Goal: Task Accomplishment & Management: Manage account settings

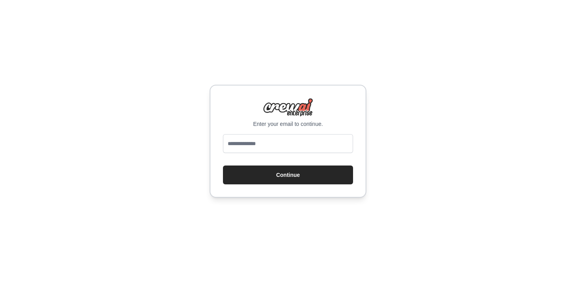
type input "**********"
click at [279, 168] on button "Continue" at bounding box center [288, 174] width 130 height 19
click at [286, 172] on button "Continue" at bounding box center [288, 174] width 130 height 19
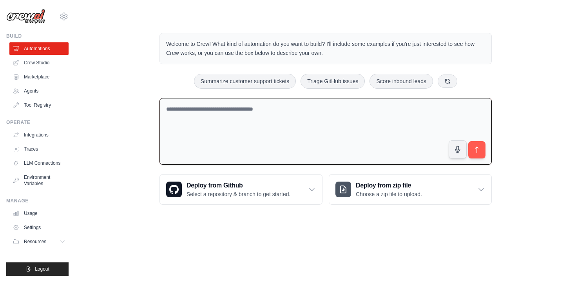
click at [264, 141] on textarea at bounding box center [325, 131] width 332 height 67
click at [47, 64] on link "Crew Studio" at bounding box center [39, 62] width 59 height 13
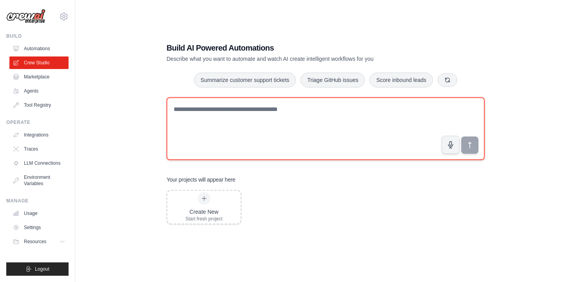
click at [277, 130] on textarea at bounding box center [325, 128] width 318 height 63
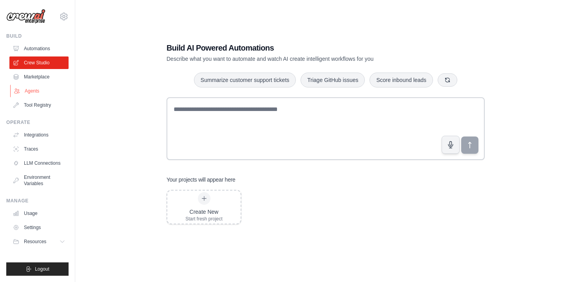
click at [38, 96] on link "Agents" at bounding box center [39, 91] width 59 height 13
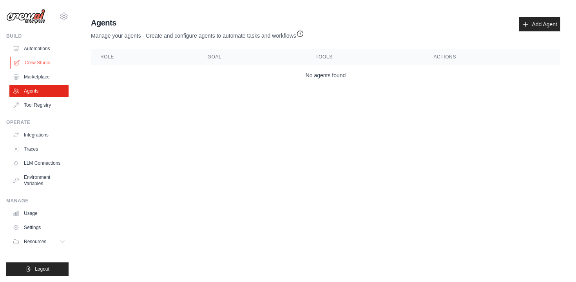
click at [34, 63] on link "Crew Studio" at bounding box center [39, 62] width 59 height 13
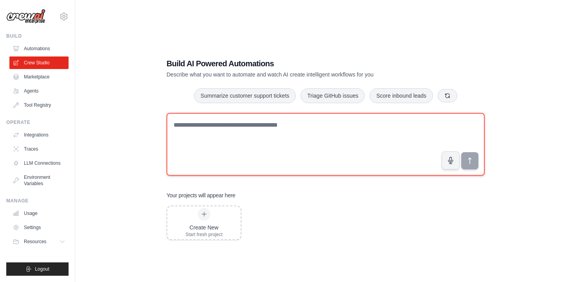
click at [278, 141] on textarea at bounding box center [325, 144] width 318 height 63
paste textarea "**********"
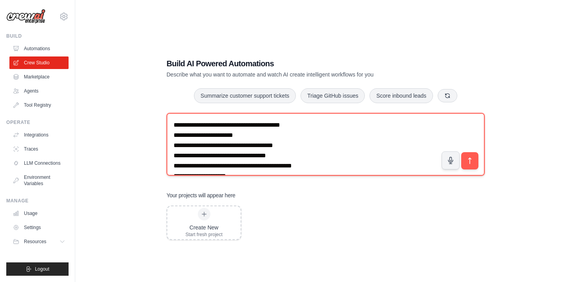
scroll to position [6877, 0]
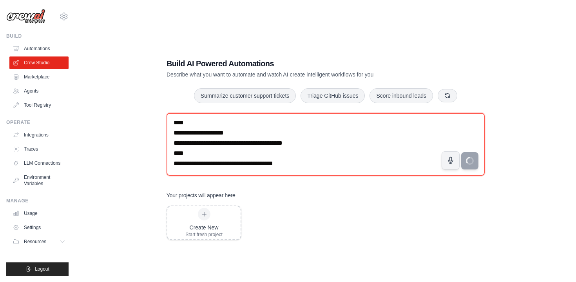
type textarea "**********"
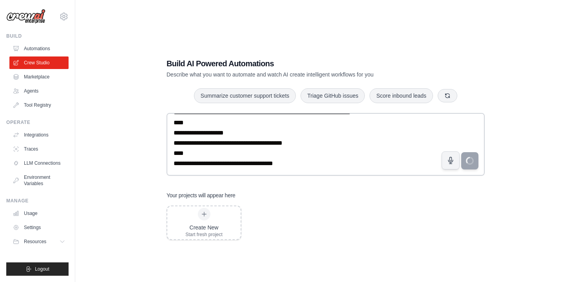
scroll to position [16, 0]
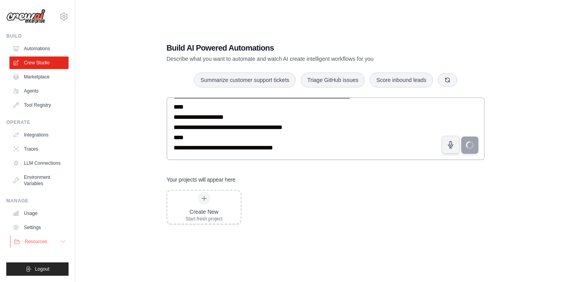
click at [38, 242] on span "Resources" at bounding box center [36, 241] width 22 height 6
click at [33, 217] on link "Usage" at bounding box center [39, 213] width 59 height 13
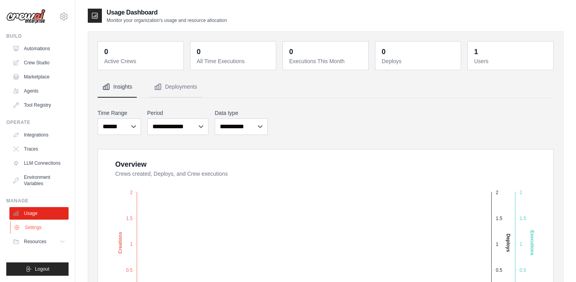
click at [36, 227] on link "Settings" at bounding box center [39, 227] width 59 height 13
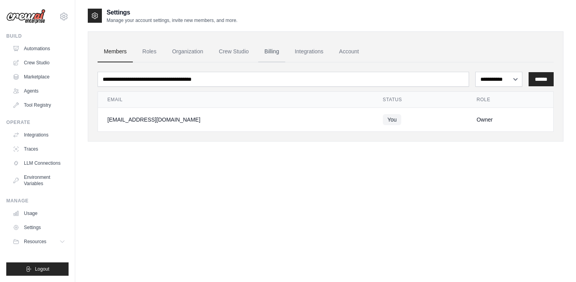
click at [268, 54] on link "Billing" at bounding box center [271, 51] width 27 height 21
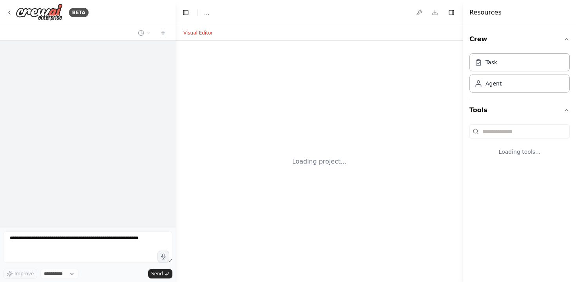
select select "****"
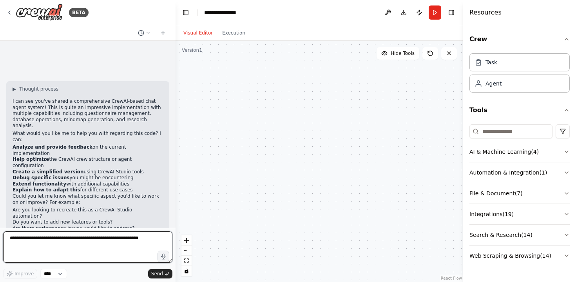
scroll to position [3391, 0]
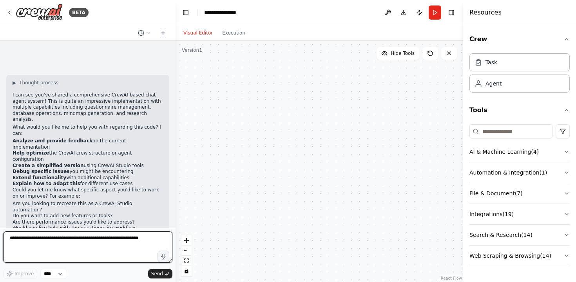
click at [70, 242] on textarea at bounding box center [87, 246] width 169 height 31
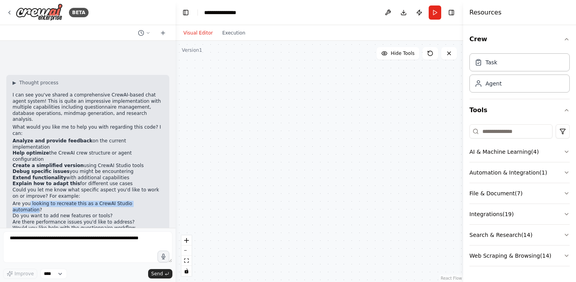
drag, startPoint x: 29, startPoint y: 173, endPoint x: 150, endPoint y: 172, distance: 120.6
click at [150, 200] on li "Are you looking to recreate this as a CrewAI Studio automation?" at bounding box center [88, 206] width 150 height 12
copy li "looking to recreate this as a CrewAI Studio automation"
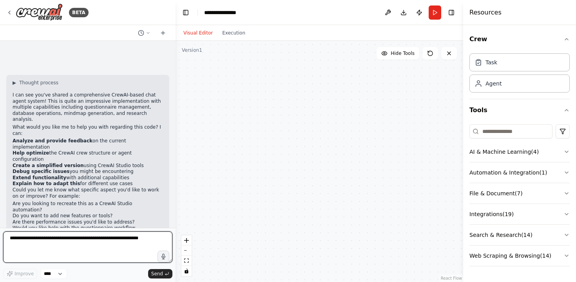
click at [85, 242] on textarea at bounding box center [87, 246] width 169 height 31
paste textarea "**********"
type textarea "**********"
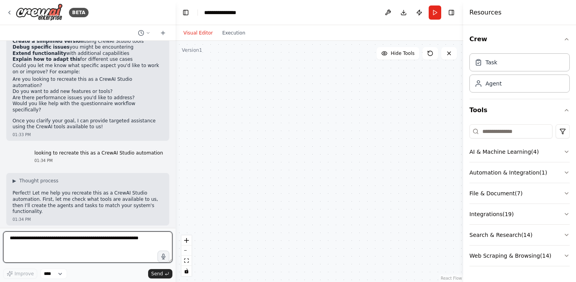
scroll to position [3522, 0]
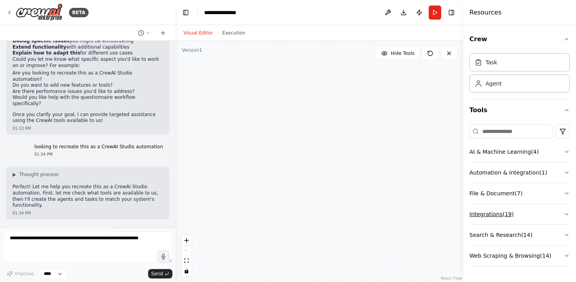
click at [487, 209] on button "Integrations ( 19 )" at bounding box center [519, 214] width 100 height 20
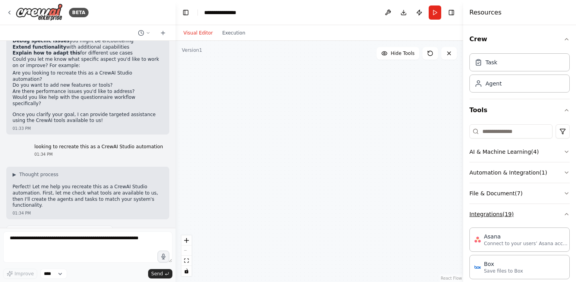
click at [485, 209] on button "Integrations ( 19 )" at bounding box center [519, 214] width 100 height 20
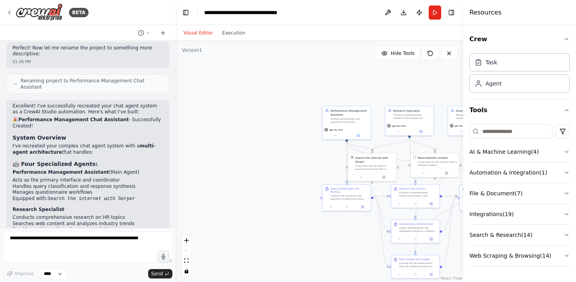
click at [248, 177] on div ".deletable-edge-delete-btn { width: 20px; height: 20px; border: 0px solid #ffff…" at bounding box center [318, 161] width 287 height 241
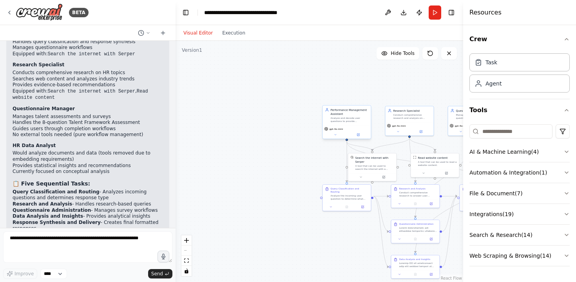
click at [342, 118] on div "Analyze and decode user questions to provide comprehensive answers using availa…" at bounding box center [350, 119] width 38 height 6
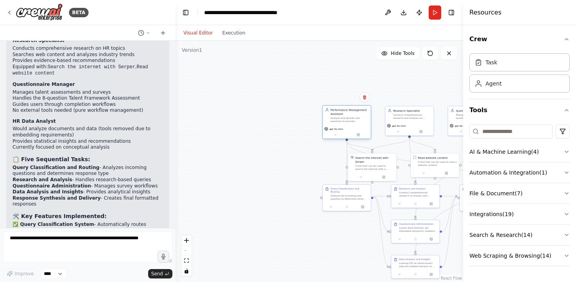
click at [342, 118] on div "Analyze and decode user questions to provide comprehensive answers using availa…" at bounding box center [350, 119] width 38 height 6
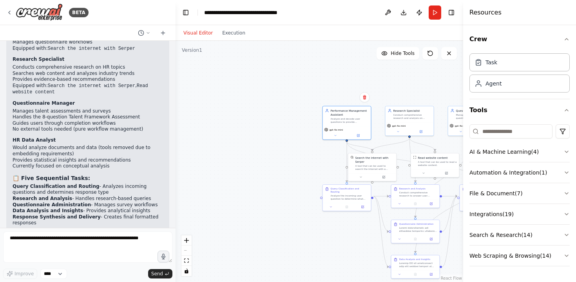
scroll to position [4885, 0]
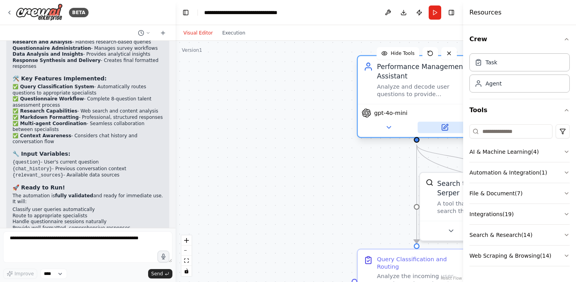
click at [447, 125] on icon at bounding box center [445, 126] width 4 height 4
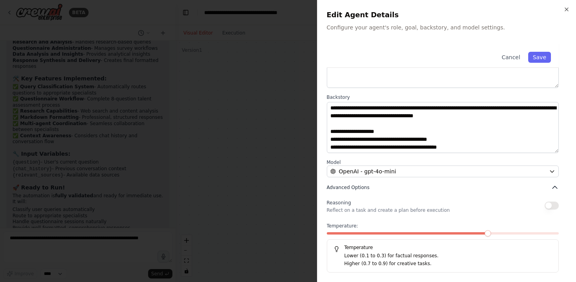
scroll to position [0, 0]
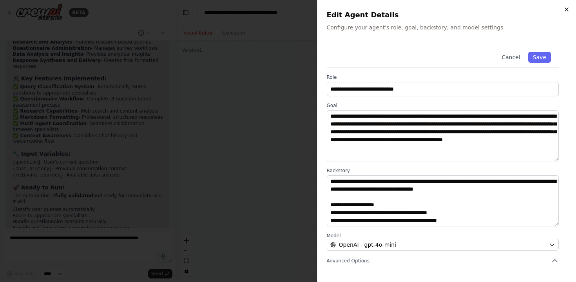
click at [567, 9] on icon "button" at bounding box center [566, 9] width 3 height 3
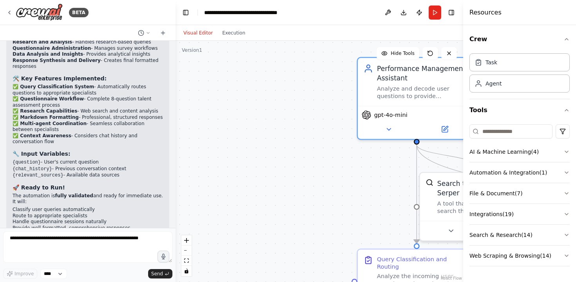
click at [318, 183] on div ".deletable-edge-delete-btn { width: 20px; height: 20px; border: 0px solid #ffff…" at bounding box center [318, 161] width 287 height 241
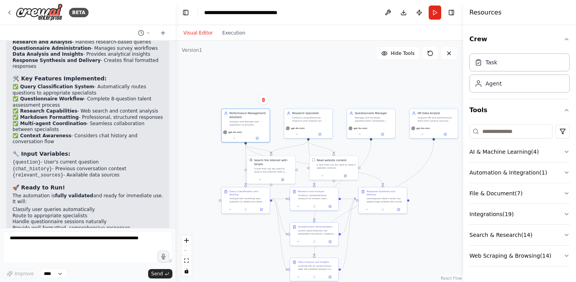
drag, startPoint x: 318, startPoint y: 183, endPoint x: 205, endPoint y: 159, distance: 115.2
click at [205, 159] on div ".deletable-edge-delete-btn { width: 20px; height: 20px; border: 0px solid #ffff…" at bounding box center [318, 161] width 287 height 241
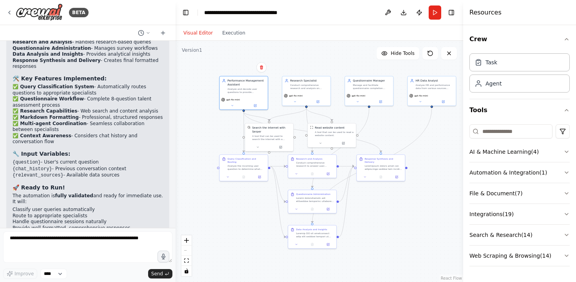
drag, startPoint x: 403, startPoint y: 237, endPoint x: 401, endPoint y: 205, distance: 32.2
click at [401, 205] on div ".deletable-edge-delete-btn { width: 20px; height: 20px; border: 0px solid #ffff…" at bounding box center [318, 161] width 287 height 241
click at [293, 56] on div ".deletable-edge-delete-btn { width: 20px; height: 20px; border: 0px solid #ffff…" at bounding box center [318, 161] width 287 height 241
click at [428, 144] on div ".deletable-edge-delete-btn { width: 20px; height: 20px; border: 0px solid #ffff…" at bounding box center [318, 161] width 287 height 241
click at [293, 103] on icon at bounding box center [294, 103] width 3 height 3
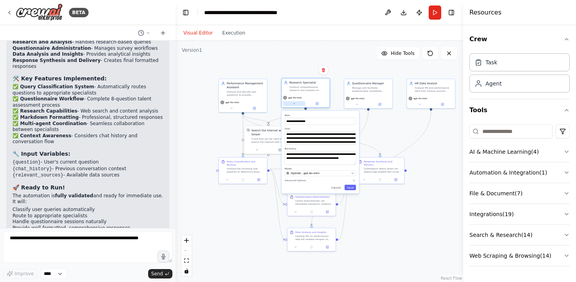
click at [293, 103] on icon at bounding box center [294, 103] width 3 height 3
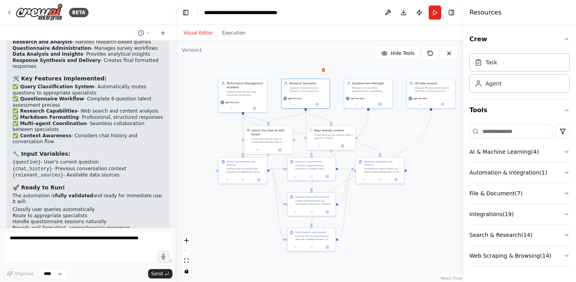
click at [217, 214] on div ".deletable-edge-delete-btn { width: 20px; height: 20px; border: 0px solid #ffff…" at bounding box center [318, 161] width 287 height 241
click at [489, 151] on button "AI & Machine Learning ( 4 )" at bounding box center [519, 151] width 100 height 20
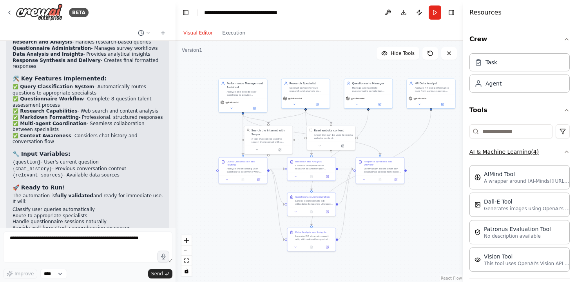
click at [518, 145] on button "AI & Machine Learning ( 4 )" at bounding box center [519, 151] width 100 height 20
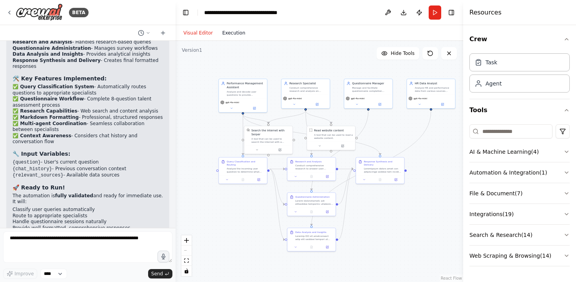
click at [221, 29] on button "Execution" at bounding box center [233, 32] width 33 height 9
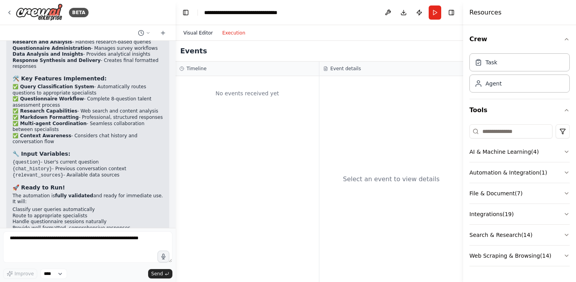
click at [195, 32] on button "Visual Editor" at bounding box center [198, 32] width 39 height 9
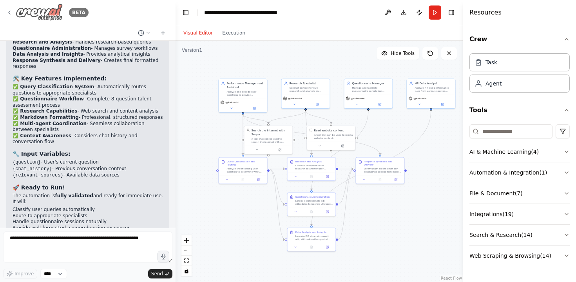
click at [8, 10] on icon at bounding box center [9, 12] width 6 height 6
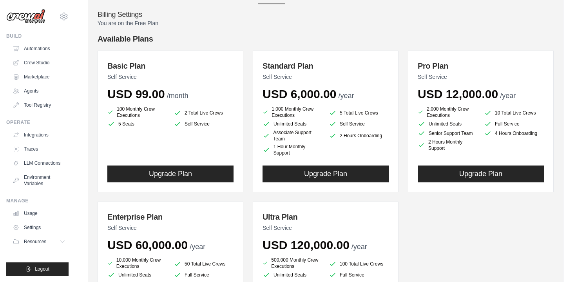
scroll to position [55, 0]
